Goal: Task Accomplishment & Management: Use online tool/utility

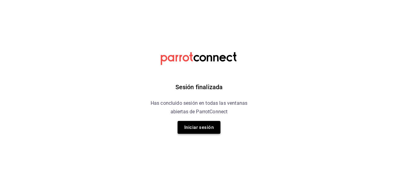
click at [201, 128] on button "Iniciar sesión" at bounding box center [198, 127] width 43 height 13
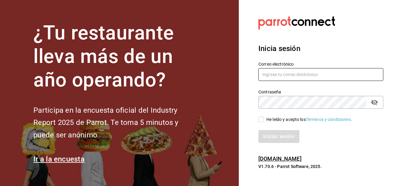
type input "[PERSON_NAME][EMAIL_ADDRESS][DOMAIN_NAME]"
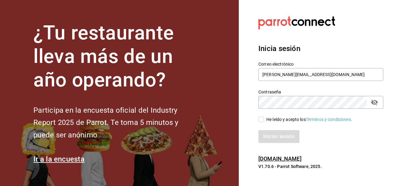
click at [262, 119] on input "He leído y acepto los Términos y condiciones." at bounding box center [261, 120] width 6 height 6
checkbox input "true"
click at [284, 139] on button "Iniciar sesión" at bounding box center [279, 136] width 42 height 13
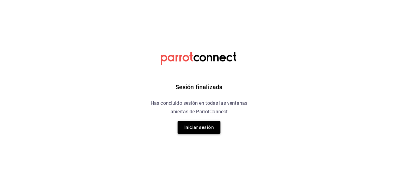
click at [197, 131] on button "Iniciar sesión" at bounding box center [198, 127] width 43 height 13
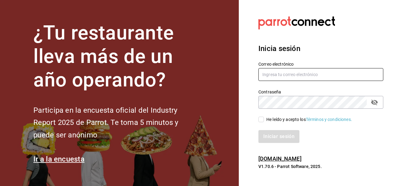
type input "[PERSON_NAME][EMAIL_ADDRESS][DOMAIN_NAME]"
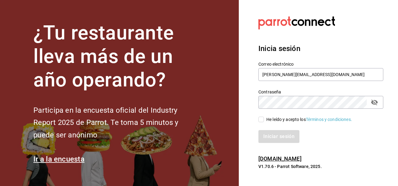
click at [259, 120] on input "He leído y acepto los Términos y condiciones." at bounding box center [261, 120] width 6 height 6
checkbox input "true"
click at [273, 136] on button "Iniciar sesión" at bounding box center [279, 136] width 42 height 13
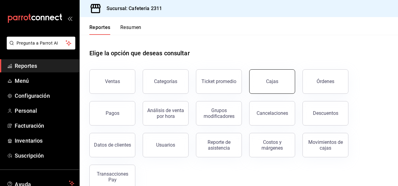
click at [275, 76] on link "Cajas" at bounding box center [272, 81] width 46 height 24
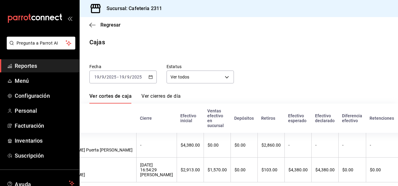
scroll to position [0, 114]
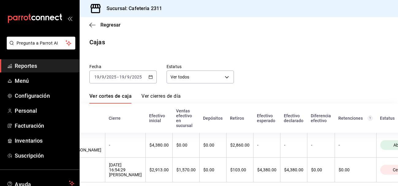
click at [253, 128] on th "Efectivo esperado" at bounding box center [266, 118] width 27 height 29
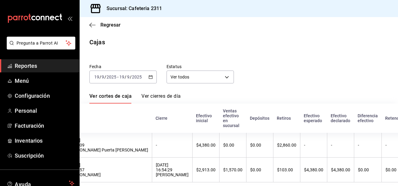
scroll to position [0, 0]
